Goal: Task Accomplishment & Management: Manage account settings

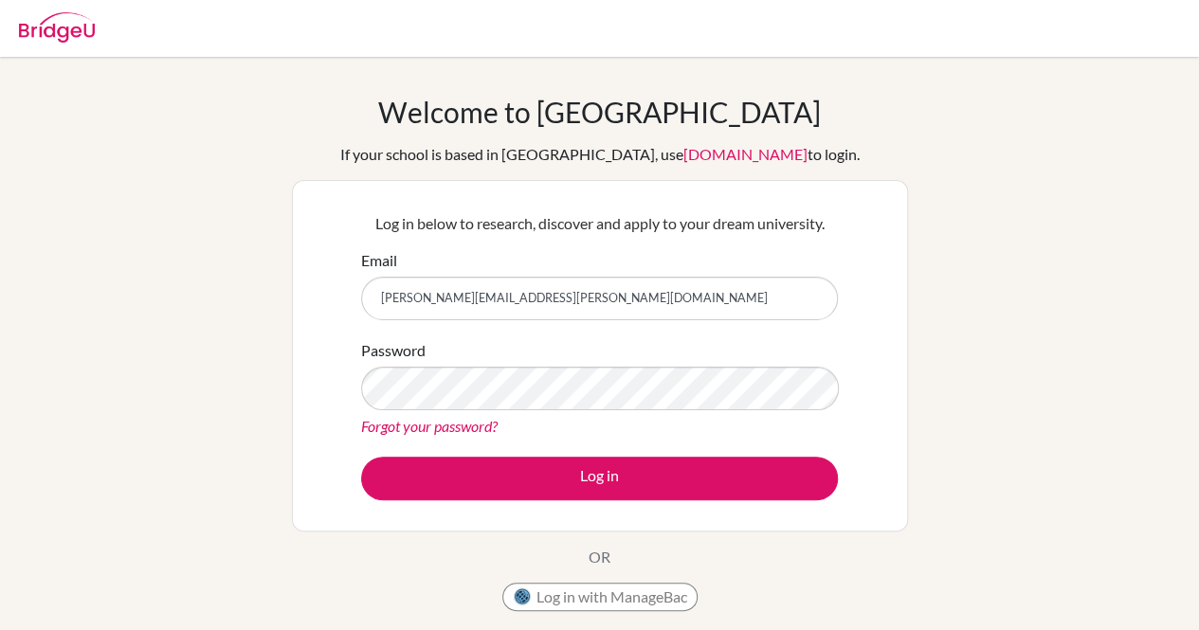
click at [361, 457] on button "Log in" at bounding box center [599, 479] width 477 height 44
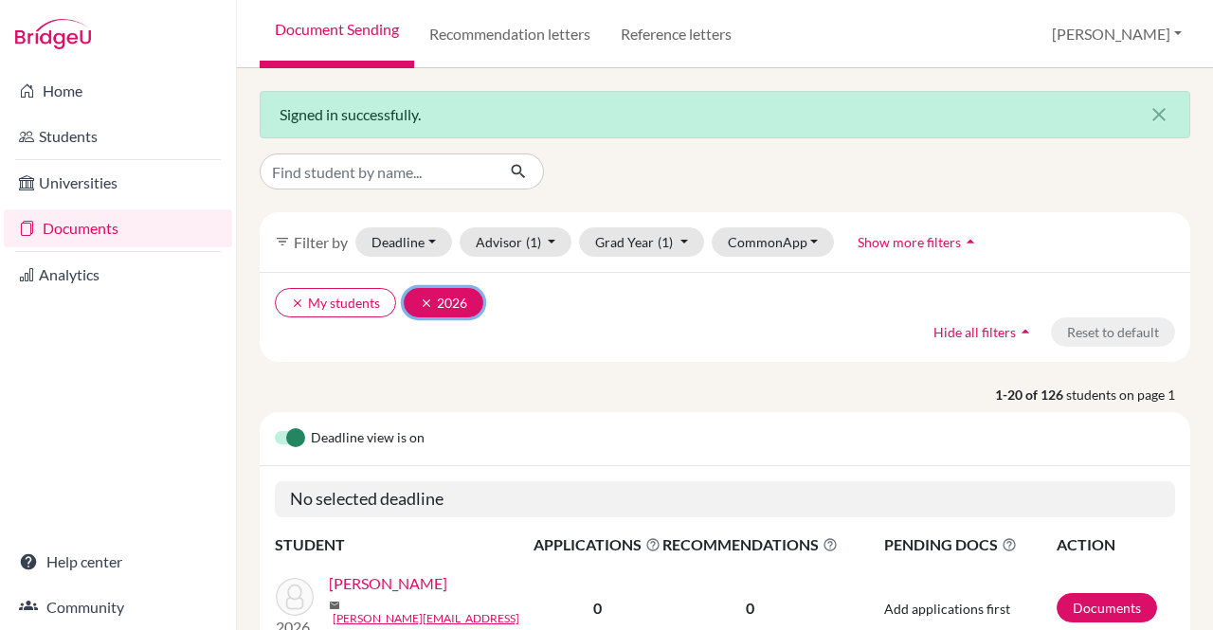
click at [427, 301] on icon "clear" at bounding box center [426, 303] width 13 height 13
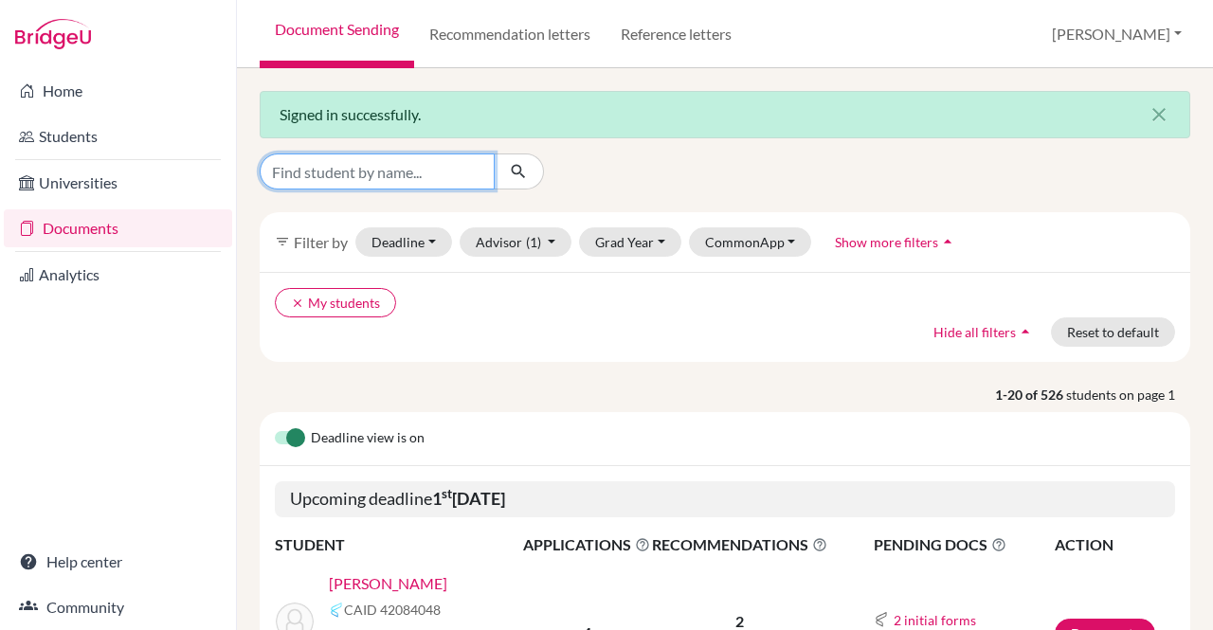
click at [368, 172] on input "Find student by name..." at bounding box center [377, 172] width 235 height 36
type input "sonakshi"
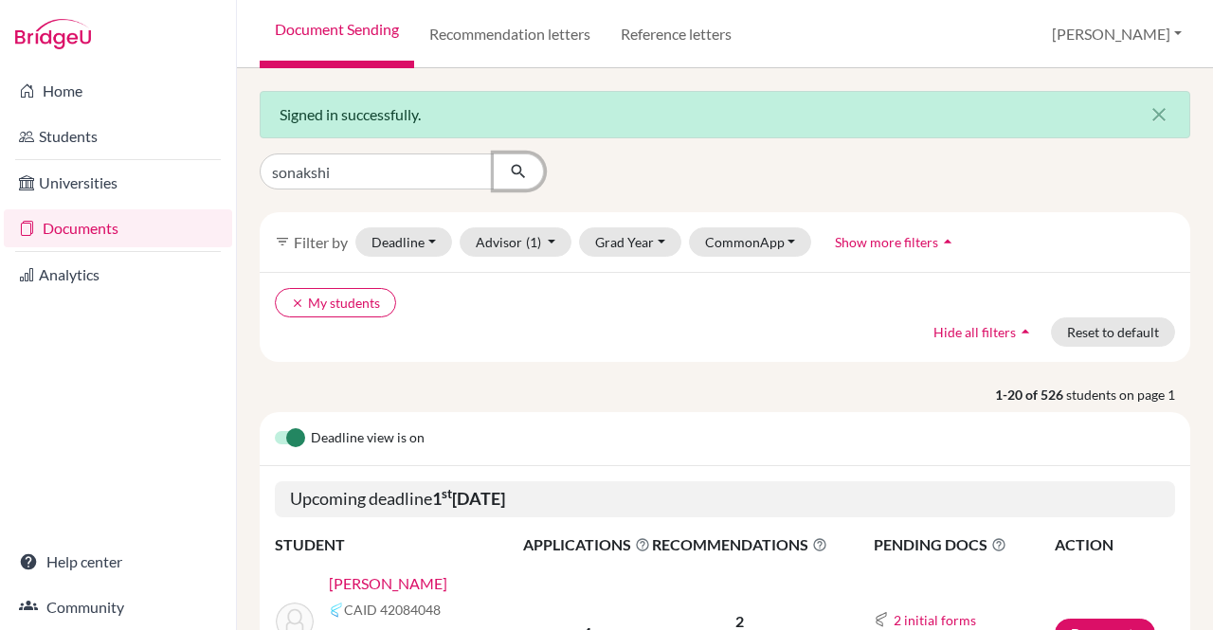
click at [529, 172] on button "submit" at bounding box center [519, 172] width 50 height 36
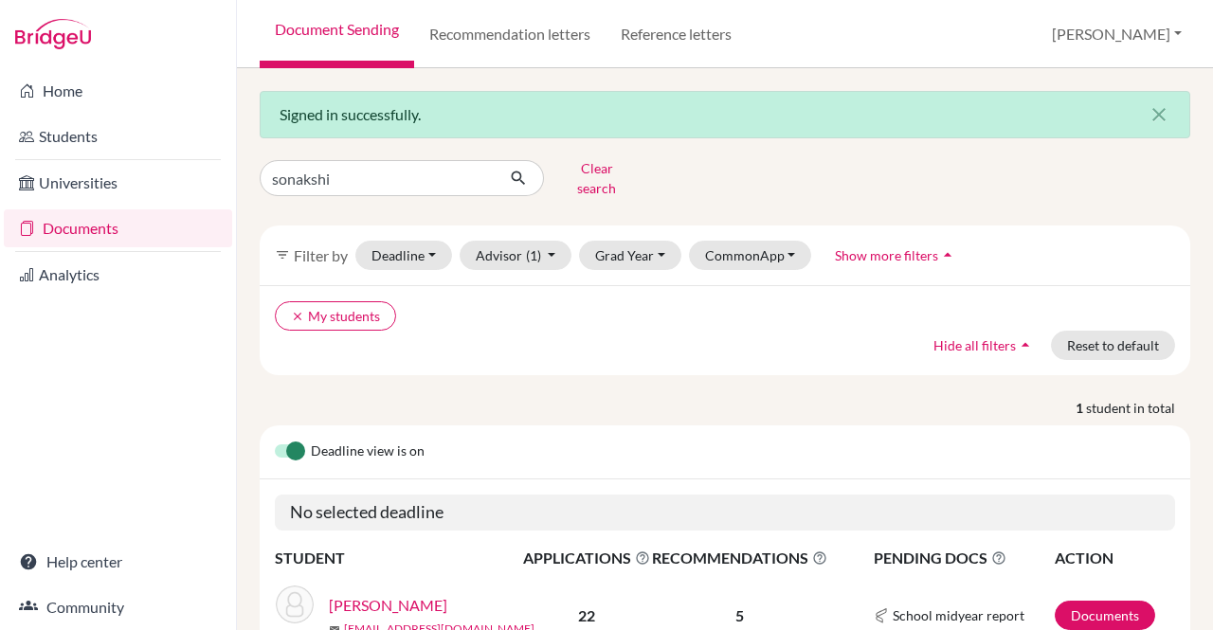
scroll to position [89, 0]
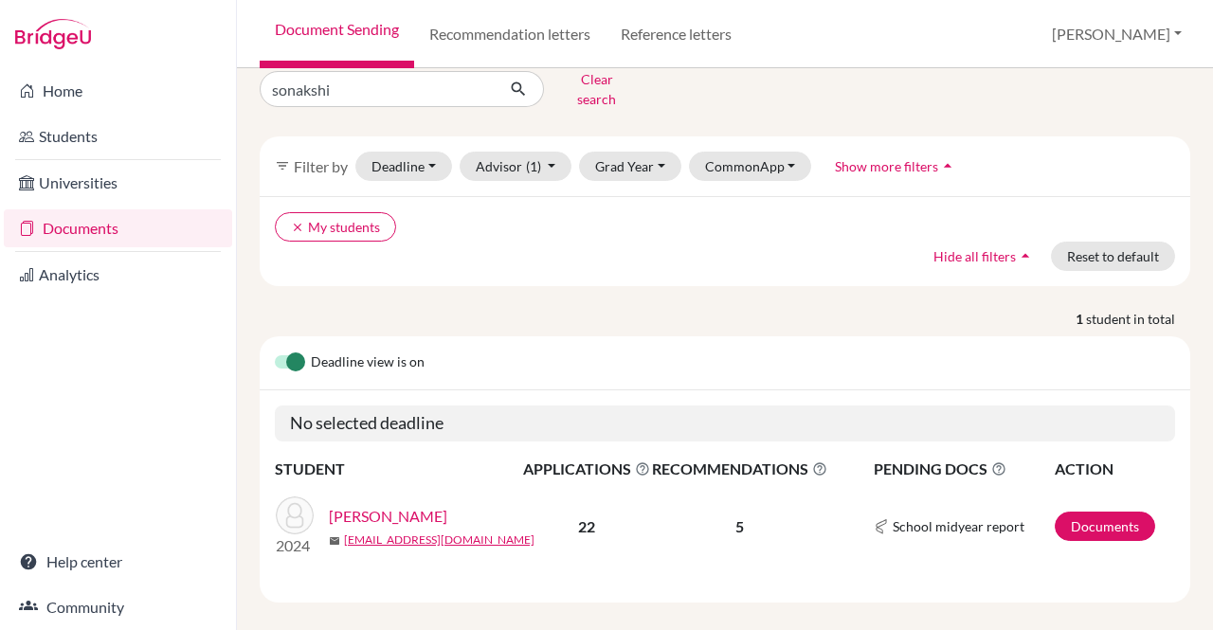
click at [421, 505] on link "Shrestha, Sonakshi" at bounding box center [388, 516] width 118 height 23
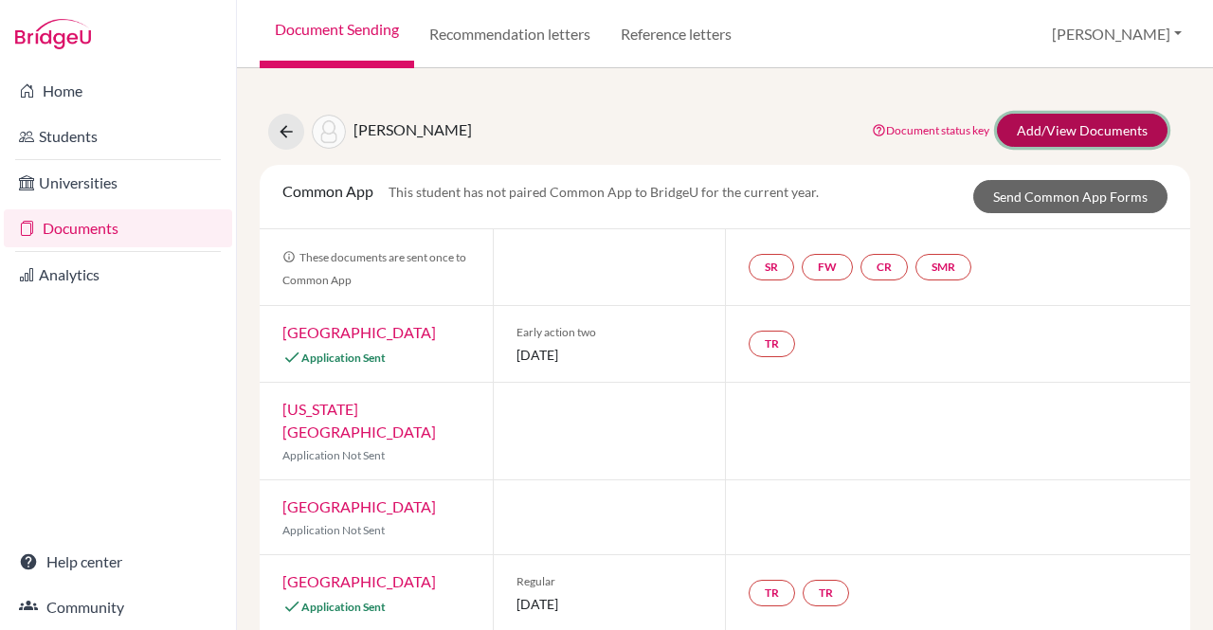
click at [1066, 128] on link "Add/View Documents" at bounding box center [1082, 130] width 171 height 33
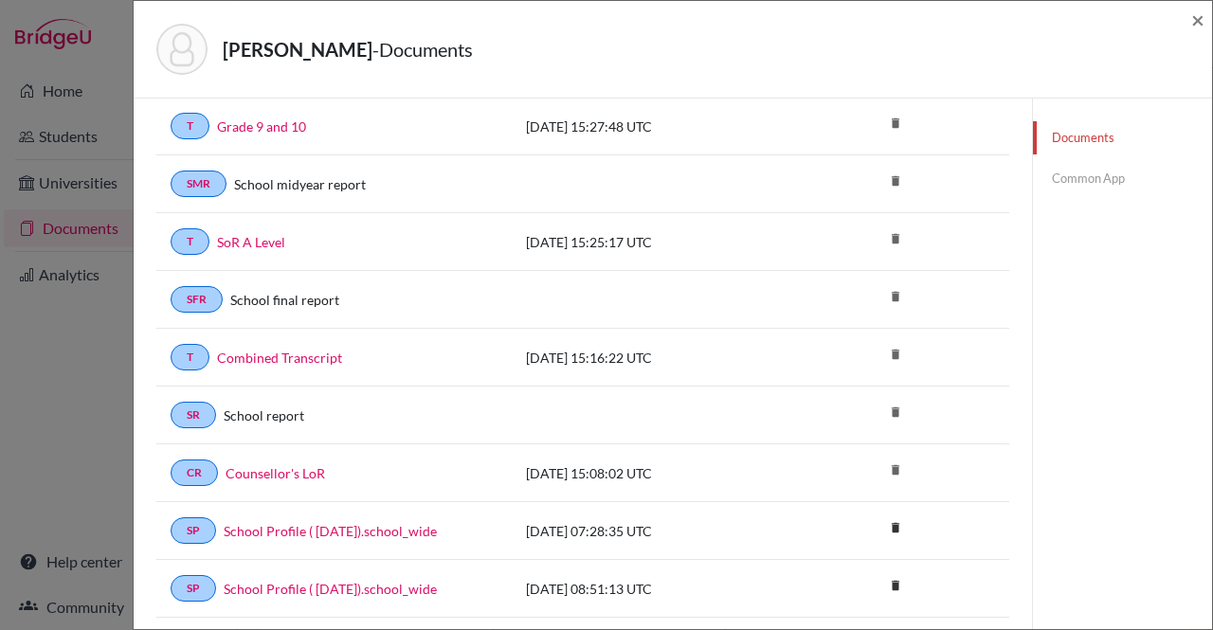
scroll to position [236, 0]
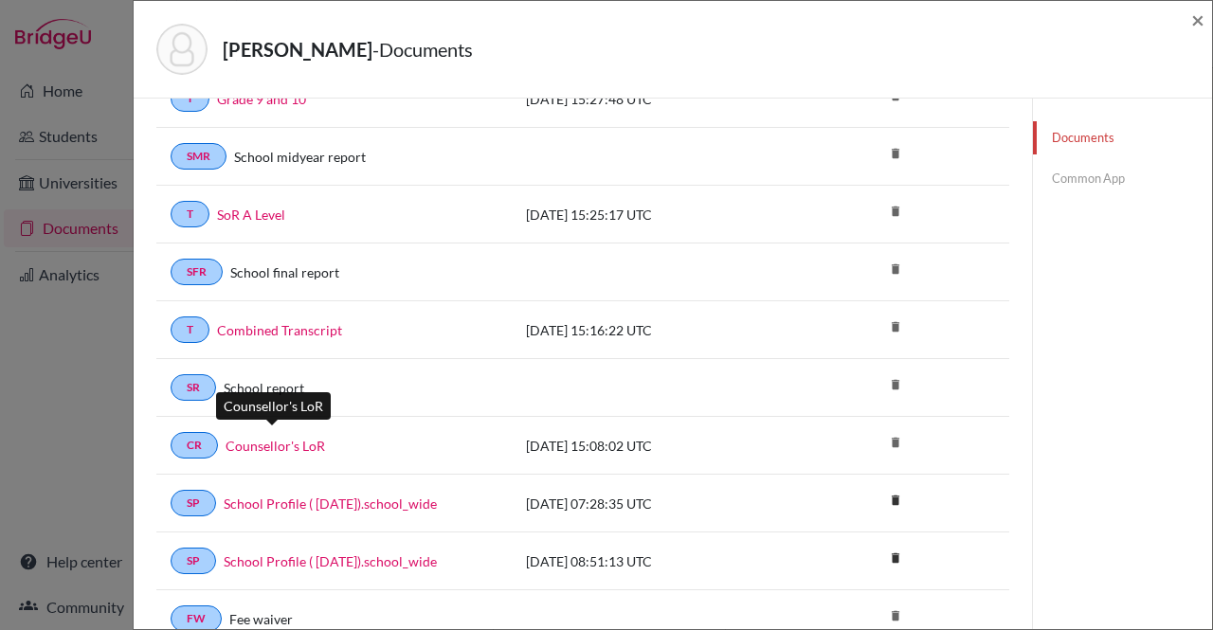
click at [303, 437] on link "Counsellor's LoR" at bounding box center [276, 446] width 100 height 20
